Goal: Task Accomplishment & Management: Use online tool/utility

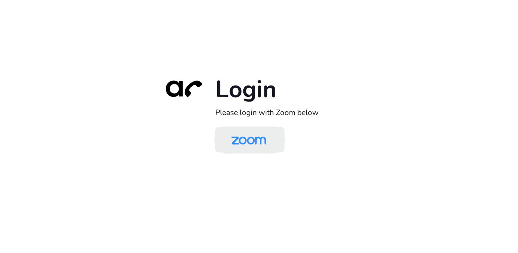
click at [253, 141] on img at bounding box center [249, 141] width 50 height 24
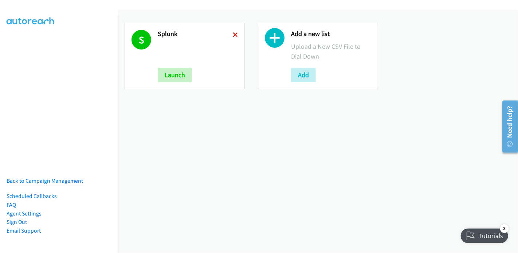
click at [235, 34] on icon at bounding box center [235, 35] width 5 height 5
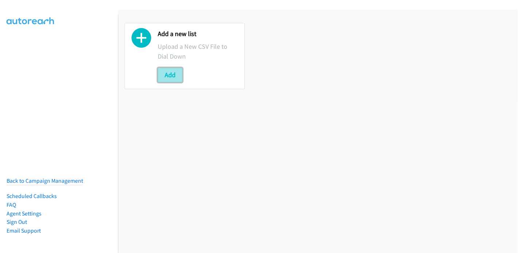
click at [170, 75] on button "Add" at bounding box center [170, 75] width 25 height 15
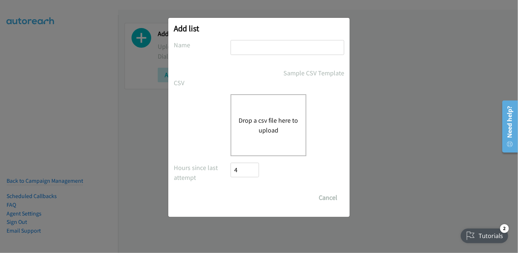
click at [273, 50] on input "text" at bounding box center [288, 47] width 114 height 15
type input "Splunk"
click at [259, 121] on button "Drop a csv file here to upload" at bounding box center [269, 126] width 60 height 20
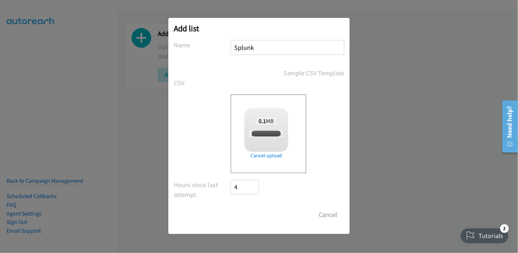
checkbox input "true"
click at [242, 211] on input "Save List" at bounding box center [250, 215] width 38 height 15
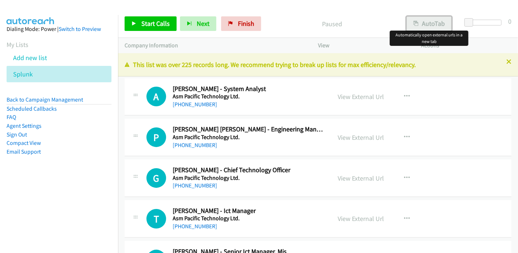
click at [433, 21] on button "AutoTab" at bounding box center [429, 23] width 45 height 15
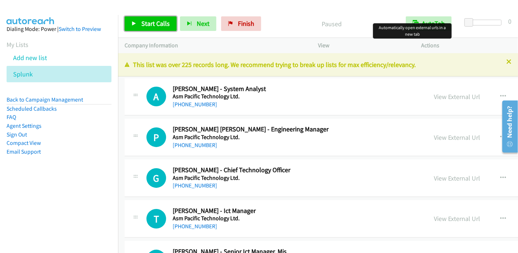
click at [142, 20] on span "Start Calls" at bounding box center [155, 23] width 28 height 8
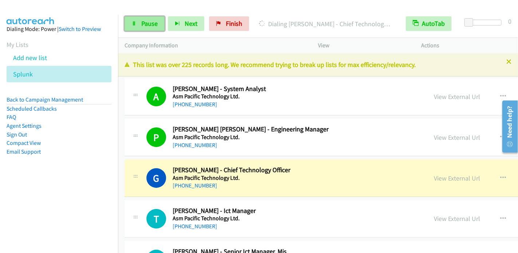
click at [148, 20] on span "Pause" at bounding box center [149, 23] width 16 height 8
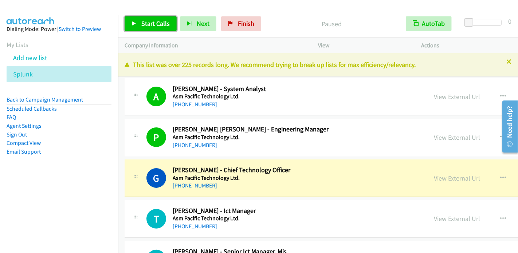
click at [163, 26] on span "Start Calls" at bounding box center [155, 23] width 28 height 8
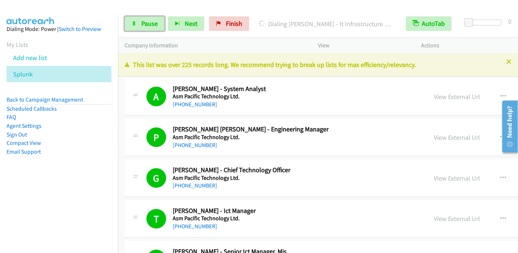
click at [150, 23] on span "Pause" at bounding box center [149, 23] width 16 height 8
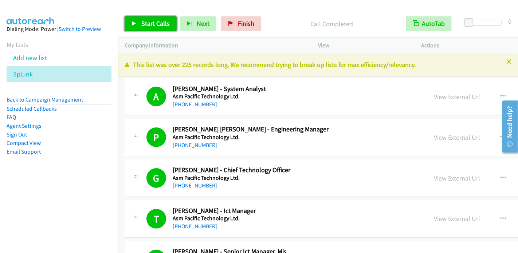
click at [137, 23] on link "Start Calls" at bounding box center [151, 23] width 52 height 15
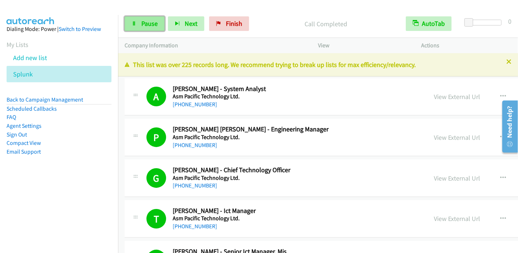
click at [147, 23] on span "Pause" at bounding box center [149, 23] width 16 height 8
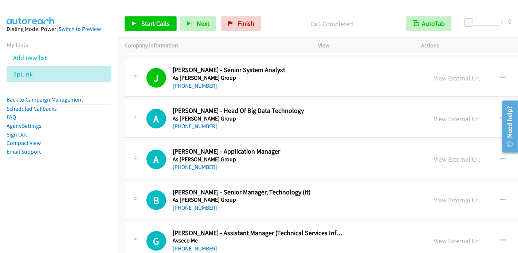
scroll to position [1604, 0]
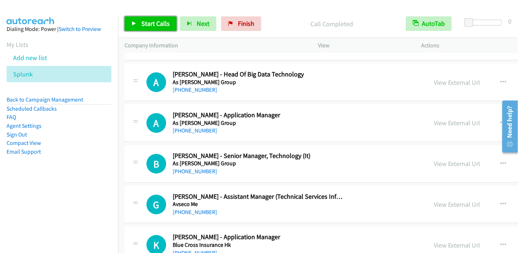
click at [156, 25] on span "Start Calls" at bounding box center [155, 23] width 28 height 8
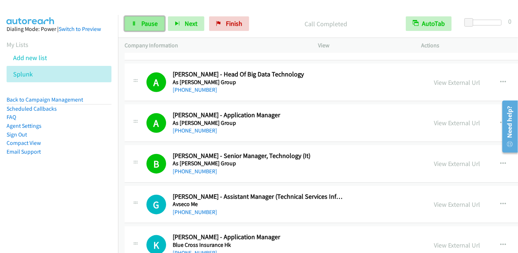
click at [149, 19] on span "Pause" at bounding box center [149, 23] width 16 height 8
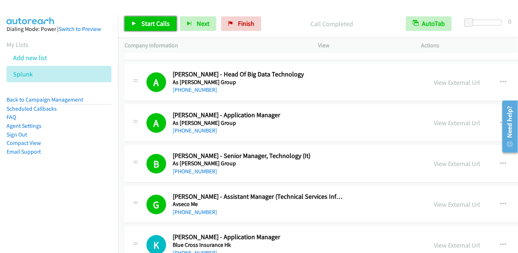
click at [149, 24] on span "Start Calls" at bounding box center [155, 23] width 28 height 8
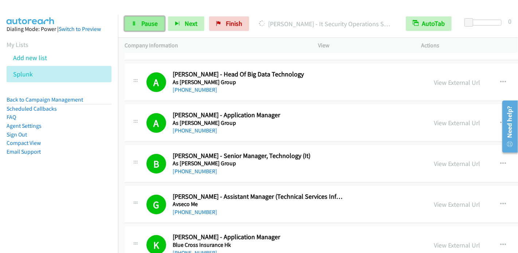
click at [150, 19] on span "Pause" at bounding box center [149, 23] width 16 height 8
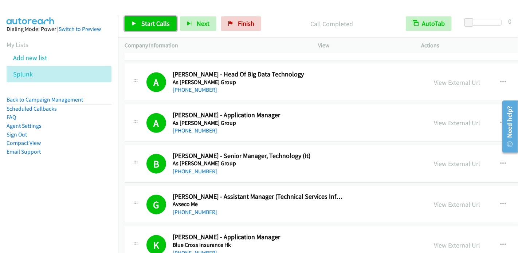
click at [143, 25] on span "Start Calls" at bounding box center [155, 23] width 28 height 8
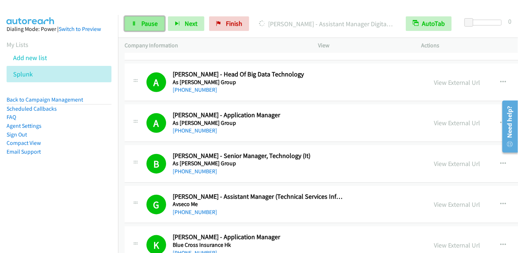
click at [143, 26] on span "Pause" at bounding box center [149, 23] width 16 height 8
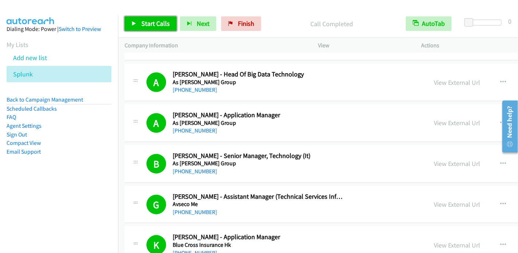
click at [153, 25] on span "Start Calls" at bounding box center [155, 23] width 28 height 8
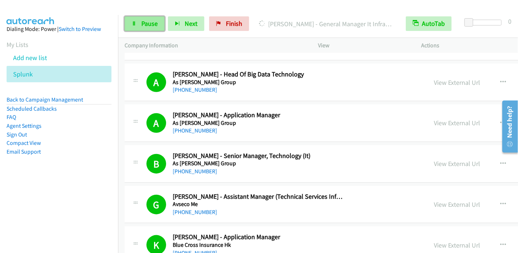
click at [149, 25] on span "Pause" at bounding box center [149, 23] width 16 height 8
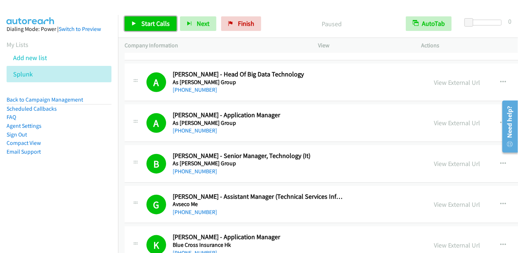
click at [140, 23] on link "Start Calls" at bounding box center [151, 23] width 52 height 15
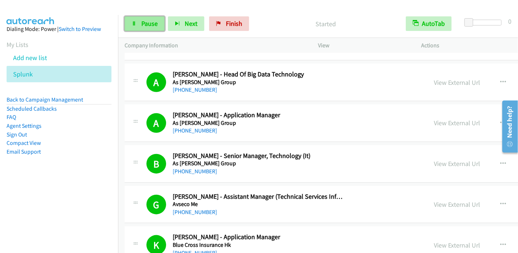
click at [143, 22] on span "Pause" at bounding box center [149, 23] width 16 height 8
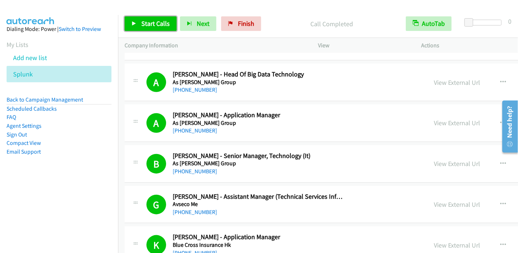
click at [150, 24] on span "Start Calls" at bounding box center [155, 23] width 28 height 8
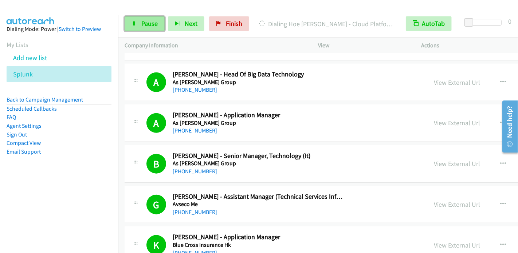
drag, startPoint x: 149, startPoint y: 29, endPoint x: 155, endPoint y: 28, distance: 5.9
click at [149, 29] on link "Pause" at bounding box center [145, 23] width 40 height 15
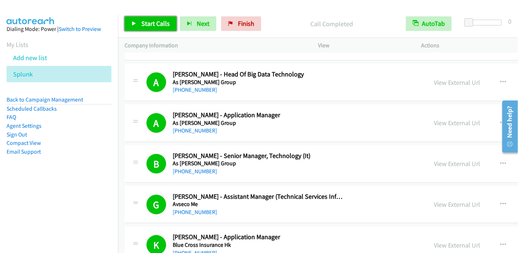
click at [159, 23] on span "Start Calls" at bounding box center [155, 23] width 28 height 8
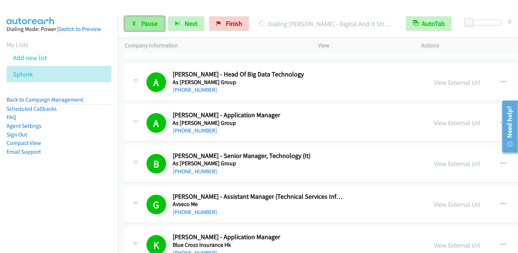
click at [146, 22] on span "Pause" at bounding box center [149, 23] width 16 height 8
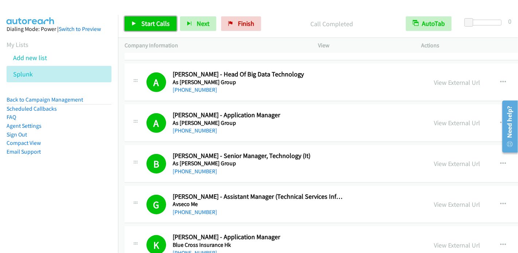
click at [147, 27] on link "Start Calls" at bounding box center [151, 23] width 52 height 15
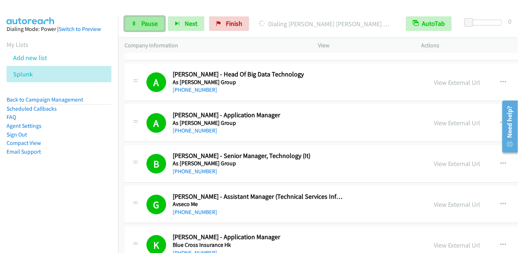
drag, startPoint x: 150, startPoint y: 24, endPoint x: 155, endPoint y: 19, distance: 6.7
click at [150, 24] on span "Pause" at bounding box center [149, 23] width 16 height 8
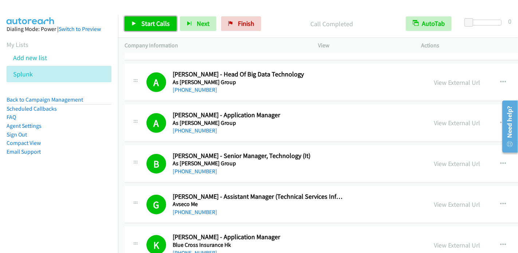
click at [139, 28] on link "Start Calls" at bounding box center [151, 23] width 52 height 15
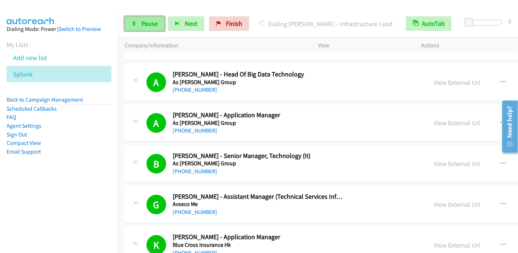
click at [147, 29] on link "Pause" at bounding box center [145, 23] width 40 height 15
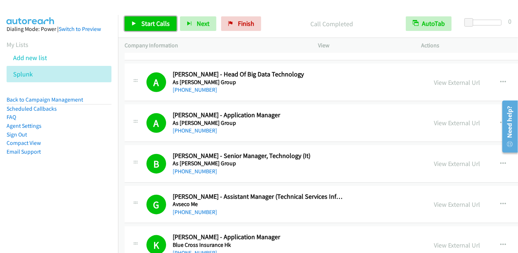
click at [159, 23] on span "Start Calls" at bounding box center [155, 23] width 28 height 8
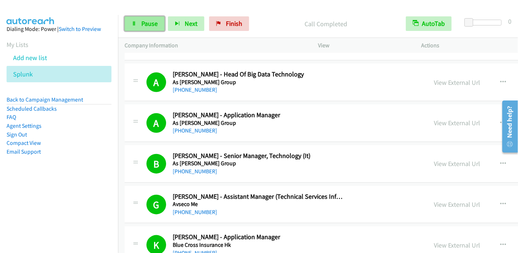
click at [152, 24] on span "Pause" at bounding box center [149, 23] width 16 height 8
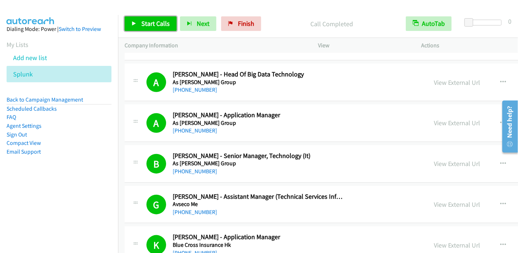
click at [143, 28] on link "Start Calls" at bounding box center [151, 23] width 52 height 15
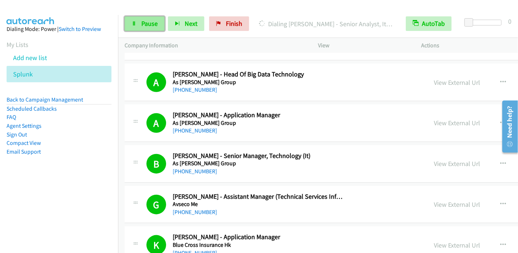
click at [149, 26] on span "Pause" at bounding box center [149, 23] width 16 height 8
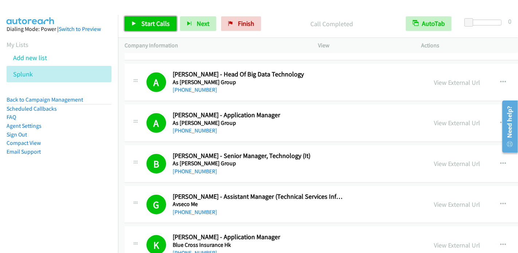
click at [151, 22] on span "Start Calls" at bounding box center [155, 23] width 28 height 8
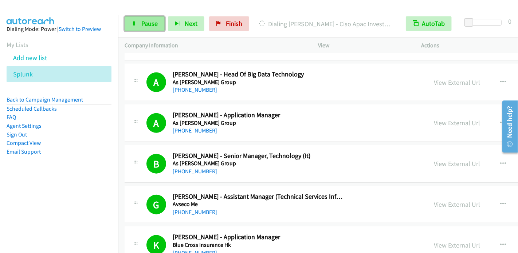
click at [149, 19] on span "Pause" at bounding box center [149, 23] width 16 height 8
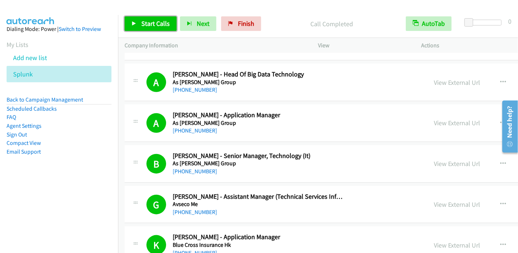
click at [152, 23] on span "Start Calls" at bounding box center [155, 23] width 28 height 8
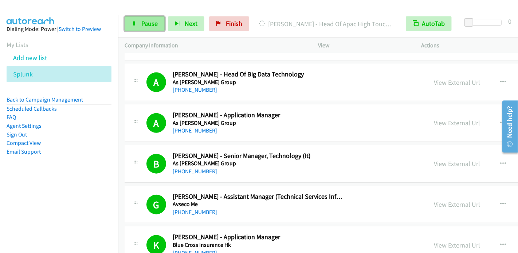
click at [152, 22] on span "Pause" at bounding box center [149, 23] width 16 height 8
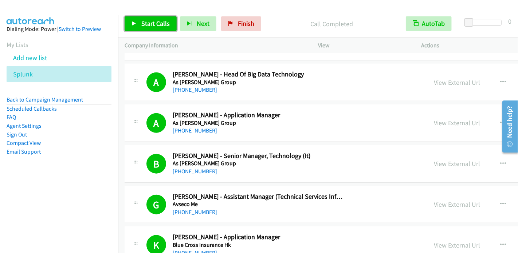
click at [151, 29] on link "Start Calls" at bounding box center [151, 23] width 52 height 15
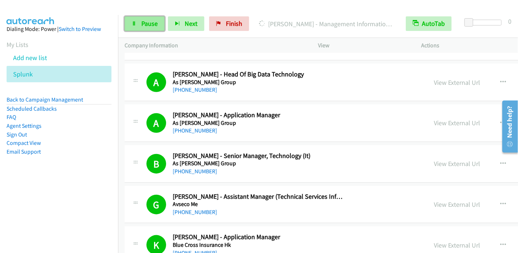
click at [151, 22] on span "Pause" at bounding box center [149, 23] width 16 height 8
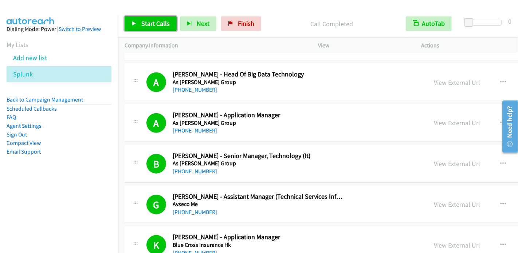
click at [150, 24] on span "Start Calls" at bounding box center [155, 23] width 28 height 8
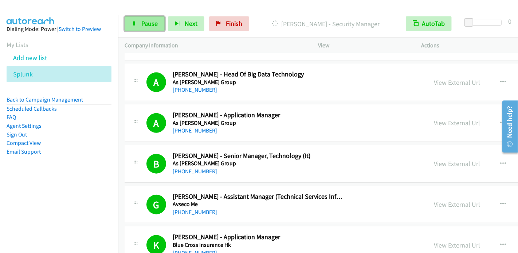
click at [145, 24] on span "Pause" at bounding box center [149, 23] width 16 height 8
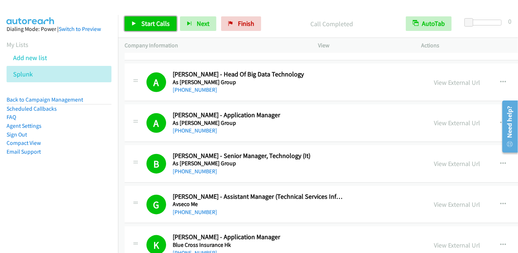
click at [155, 23] on span "Start Calls" at bounding box center [155, 23] width 28 height 8
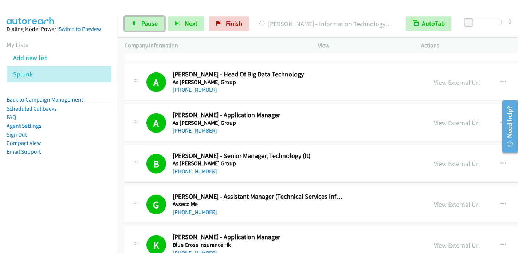
drag, startPoint x: 154, startPoint y: 26, endPoint x: 176, endPoint y: 13, distance: 24.8
click at [154, 26] on span "Pause" at bounding box center [149, 23] width 16 height 8
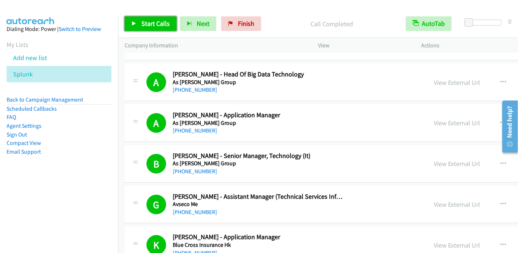
click at [143, 24] on span "Start Calls" at bounding box center [155, 23] width 28 height 8
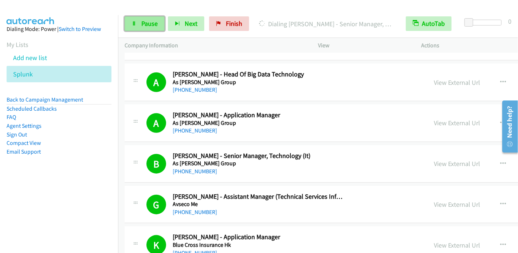
click at [152, 22] on span "Pause" at bounding box center [149, 23] width 16 height 8
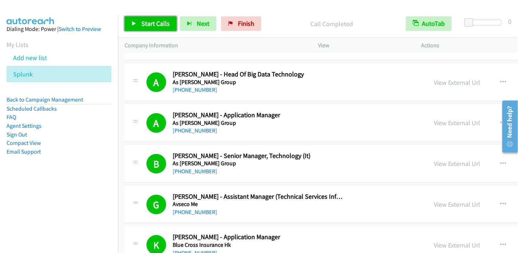
click at [158, 19] on link "Start Calls" at bounding box center [151, 23] width 52 height 15
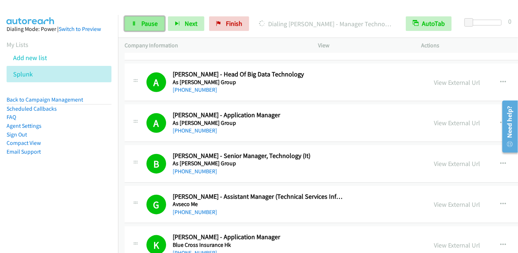
click at [156, 26] on span "Pause" at bounding box center [149, 23] width 16 height 8
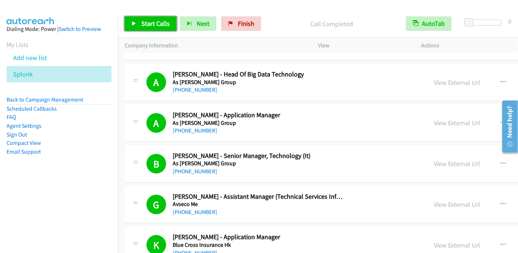
click at [141, 19] on span "Start Calls" at bounding box center [155, 23] width 28 height 8
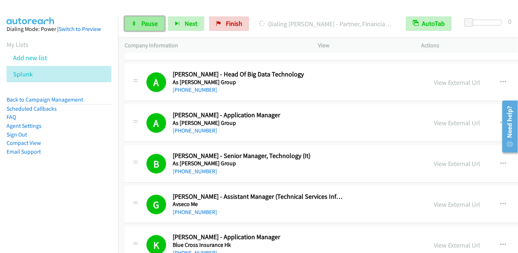
click at [145, 21] on span "Pause" at bounding box center [149, 23] width 16 height 8
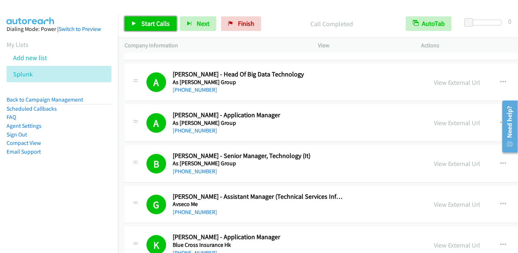
click at [136, 24] on icon at bounding box center [134, 24] width 5 height 5
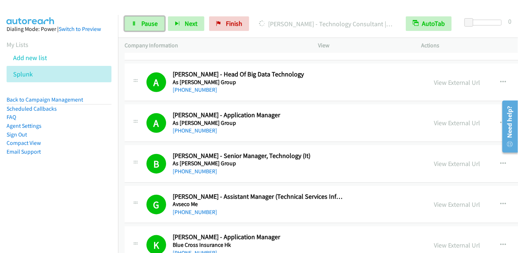
drag, startPoint x: 144, startPoint y: 21, endPoint x: 172, endPoint y: 1, distance: 34.2
click at [145, 21] on span "Pause" at bounding box center [149, 23] width 16 height 8
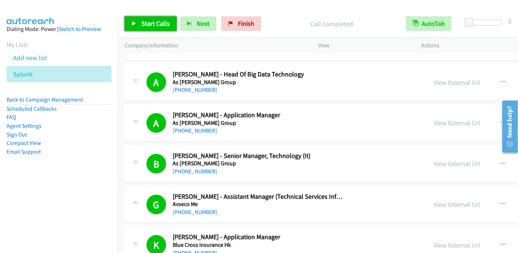
click at [143, 20] on span "Start Calls" at bounding box center [155, 23] width 28 height 8
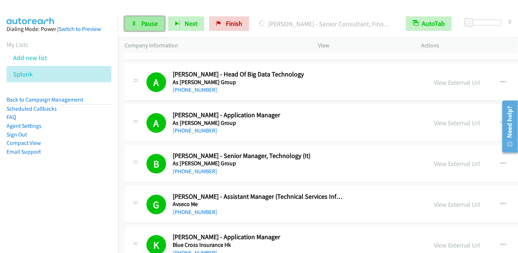
click at [154, 23] on span "Pause" at bounding box center [149, 23] width 16 height 8
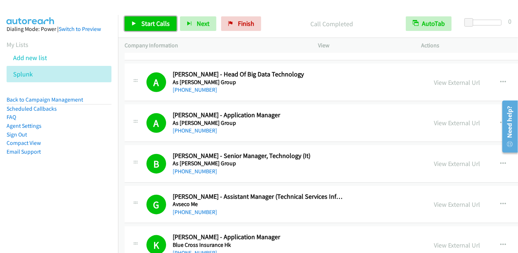
click at [162, 26] on span "Start Calls" at bounding box center [155, 23] width 28 height 8
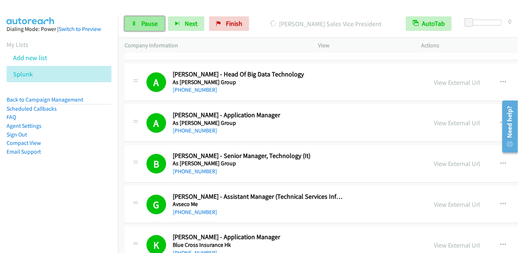
click at [140, 26] on link "Pause" at bounding box center [145, 23] width 40 height 15
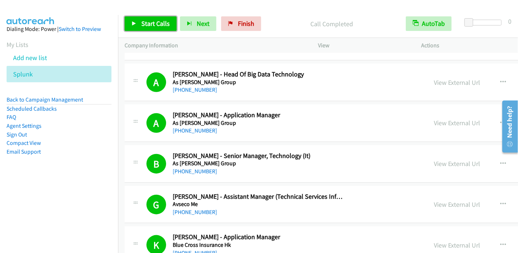
click at [145, 21] on span "Start Calls" at bounding box center [155, 23] width 28 height 8
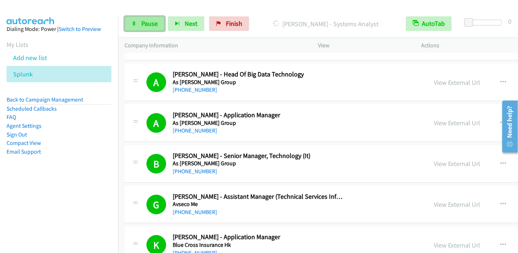
click at [150, 25] on span "Pause" at bounding box center [149, 23] width 16 height 8
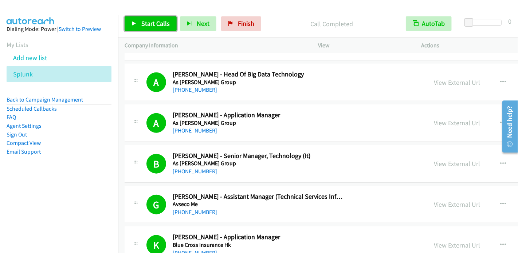
click at [155, 25] on span "Start Calls" at bounding box center [155, 23] width 28 height 8
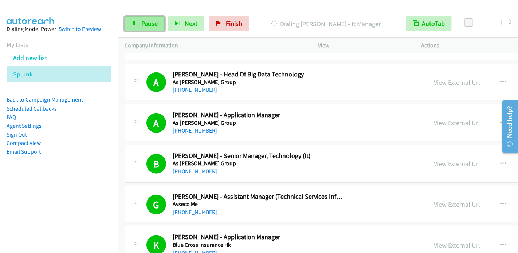
drag, startPoint x: 149, startPoint y: 27, endPoint x: 155, endPoint y: 22, distance: 8.0
click at [149, 27] on span "Pause" at bounding box center [149, 23] width 16 height 8
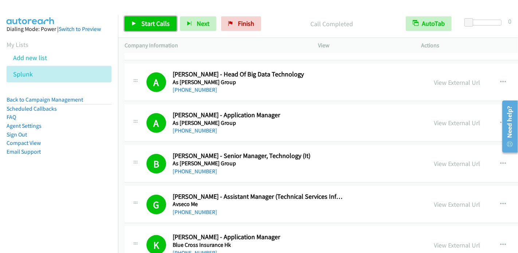
click at [159, 24] on span "Start Calls" at bounding box center [155, 23] width 28 height 8
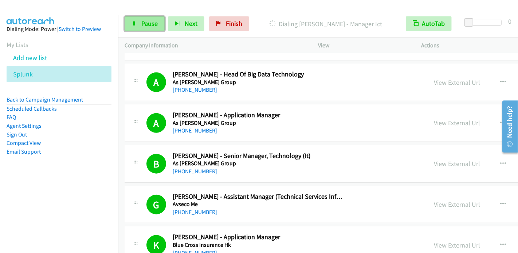
click at [147, 24] on span "Pause" at bounding box center [149, 23] width 16 height 8
